Goal: Feedback & Contribution: Submit feedback/report problem

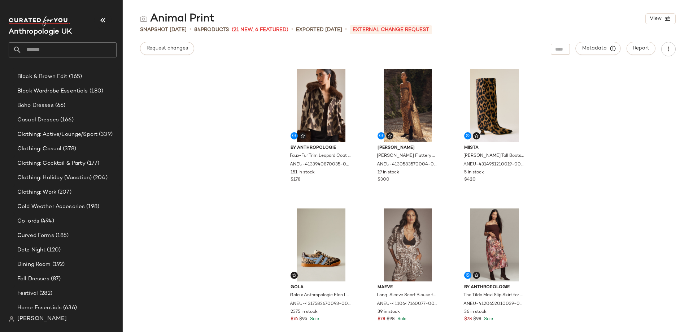
scroll to position [114, 0]
click at [67, 135] on span "Clothing: Active/Lounge/Sport" at bounding box center [57, 135] width 80 height 8
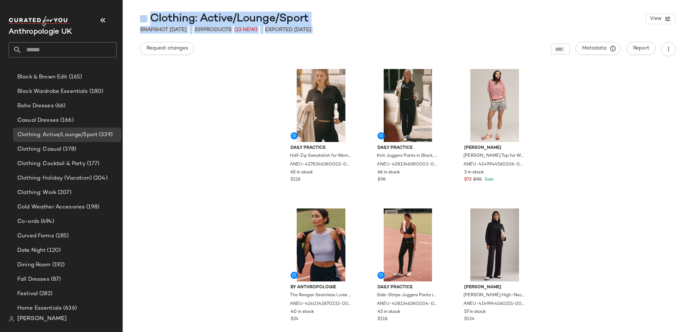
drag, startPoint x: 244, startPoint y: 155, endPoint x: 370, endPoint y: -44, distance: 235.5
click at [370, 0] on html "Anthropologie UK Curations Animal Print (84) Autumn Homeware (498) Autumn Print…" at bounding box center [346, 166] width 693 height 332
click at [169, 52] on button "Request changes" at bounding box center [167, 48] width 54 height 13
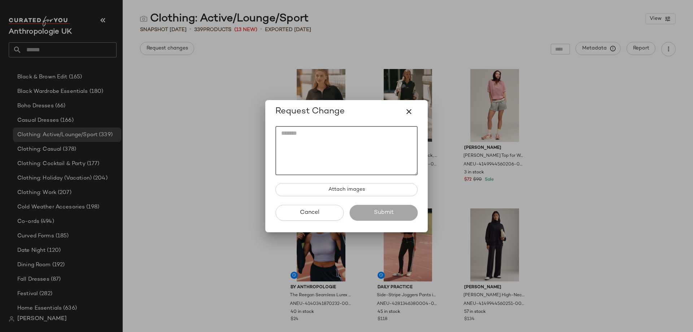
click at [328, 156] on textarea at bounding box center [346, 150] width 142 height 49
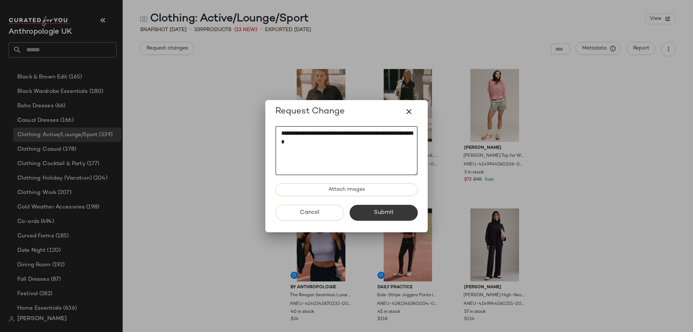
type textarea "**********"
click at [373, 211] on button "Submit" at bounding box center [383, 213] width 68 height 16
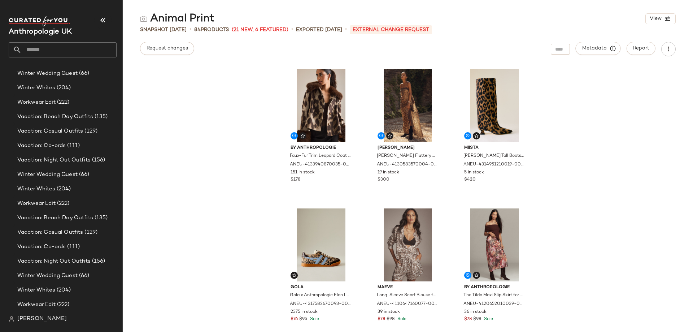
scroll to position [796, 0]
click at [54, 49] on input "text" at bounding box center [69, 49] width 95 height 15
type input "*****"
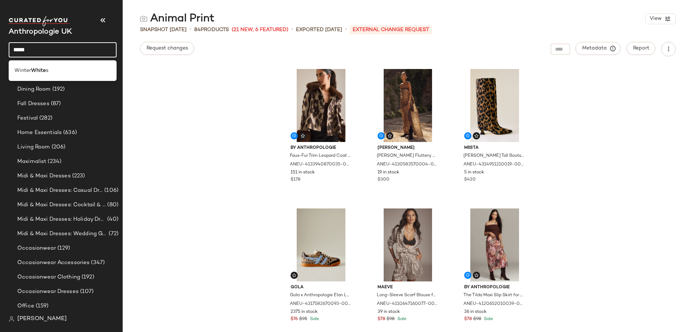
scroll to position [0, 0]
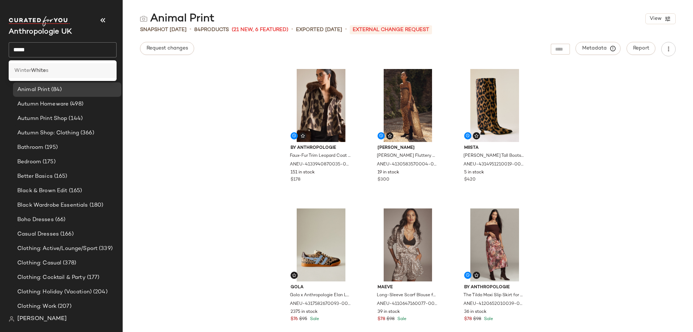
click at [53, 69] on div "Winter White s" at bounding box center [62, 71] width 96 height 8
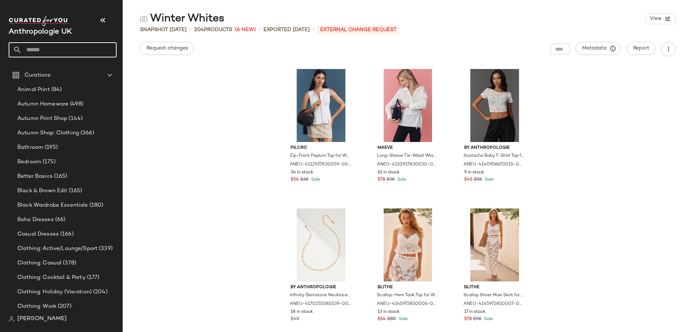
click at [62, 48] on input "text" at bounding box center [69, 49] width 95 height 15
type input "*"
click at [189, 144] on div "Pilcro Zip-Front Peplum Top for Women in White, Cotton, Size Large by Pilcro at…" at bounding box center [408, 198] width 570 height 267
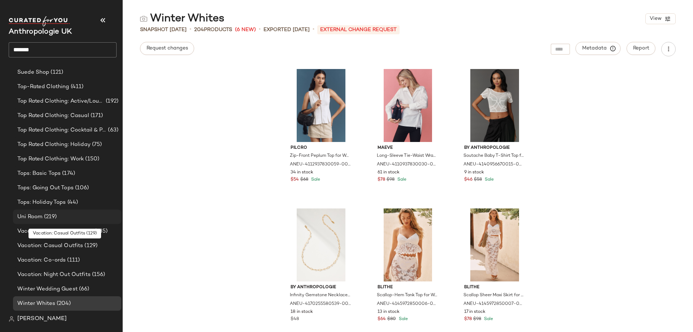
scroll to position [581, 0]
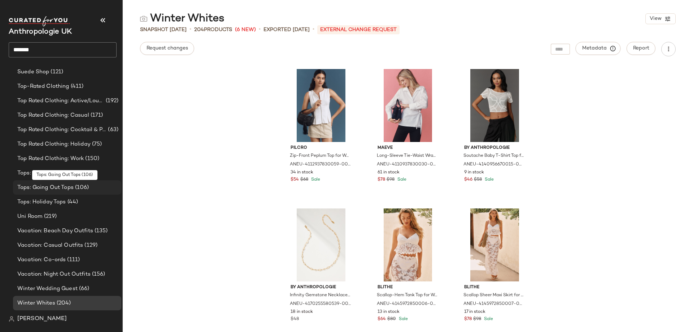
click at [25, 189] on span "Tops: Going Out Tops" at bounding box center [45, 187] width 56 height 8
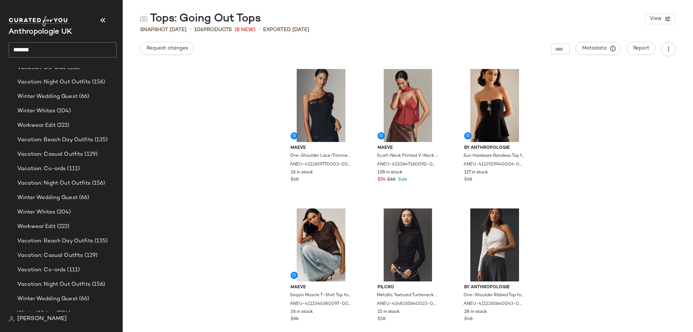
scroll to position [773, 0]
click at [38, 209] on span "Winter Whites" at bounding box center [36, 211] width 38 height 8
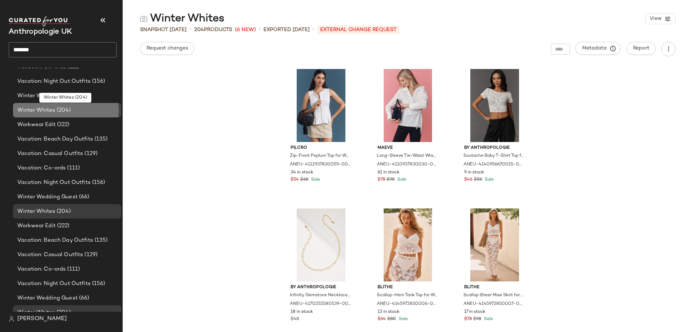
click at [65, 113] on span "(204)" at bounding box center [63, 110] width 16 height 8
click at [72, 108] on div "Winter Whites (204)" at bounding box center [66, 110] width 103 height 8
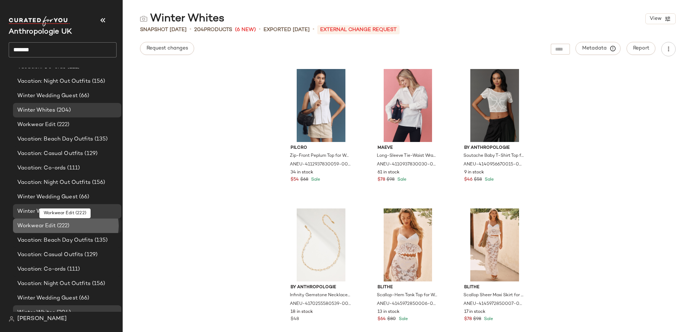
click at [49, 230] on div "Workwear Edit (222)" at bounding box center [67, 225] width 108 height 14
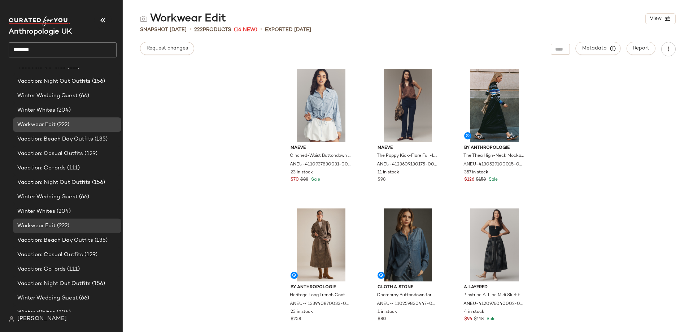
click at [66, 123] on span "(222)" at bounding box center [63, 125] width 14 height 8
click at [48, 209] on span "Winter Whites" at bounding box center [36, 211] width 38 height 8
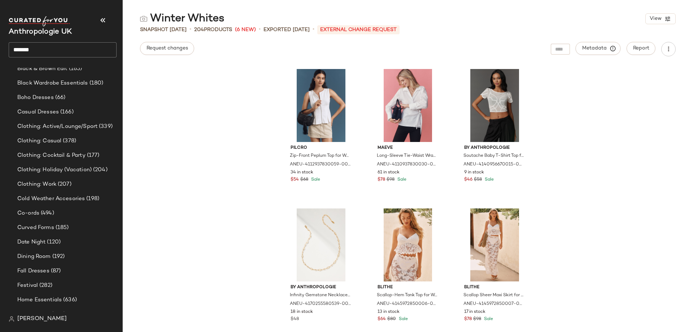
scroll to position [122, 0]
click at [49, 51] on input "*******" at bounding box center [63, 49] width 108 height 15
type input "*********"
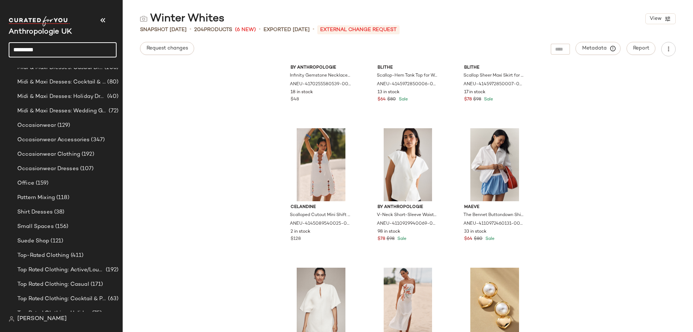
scroll to position [452, 0]
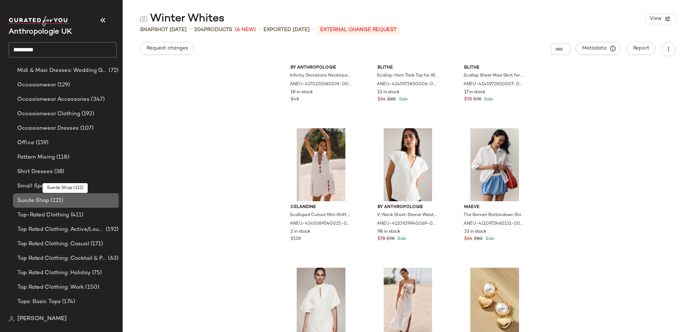
click at [39, 202] on span "Suede Shop" at bounding box center [33, 200] width 32 height 8
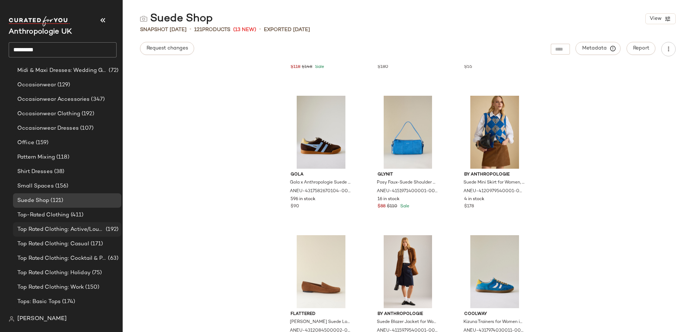
scroll to position [796, 0]
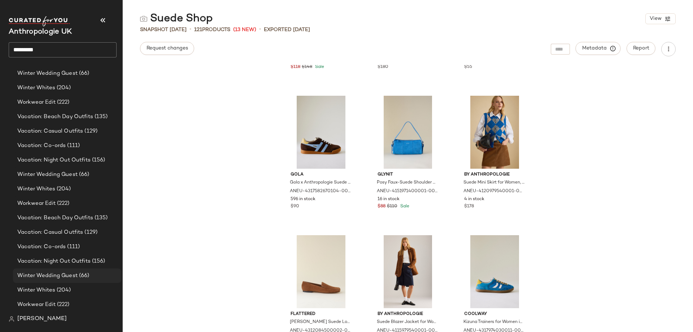
click at [39, 276] on span "Winter Wedding Guest" at bounding box center [47, 275] width 60 height 8
